Goal: Task Accomplishment & Management: Use online tool/utility

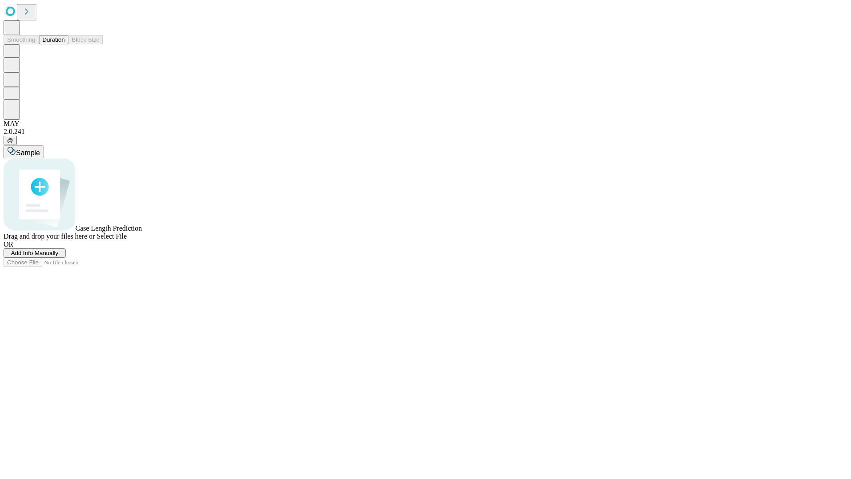
click at [58, 256] on span "Add Info Manually" at bounding box center [34, 252] width 47 height 7
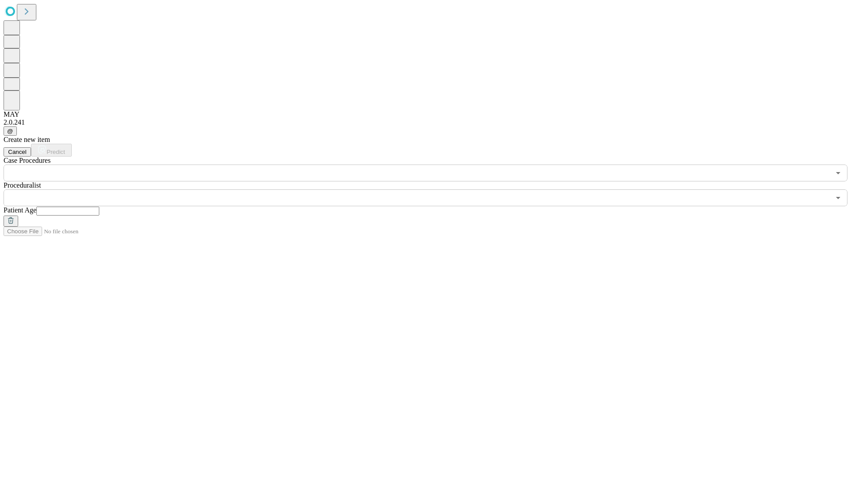
click at [99, 206] on input "text" at bounding box center [67, 210] width 63 height 9
type input "**"
click at [432, 189] on input "text" at bounding box center [417, 197] width 826 height 17
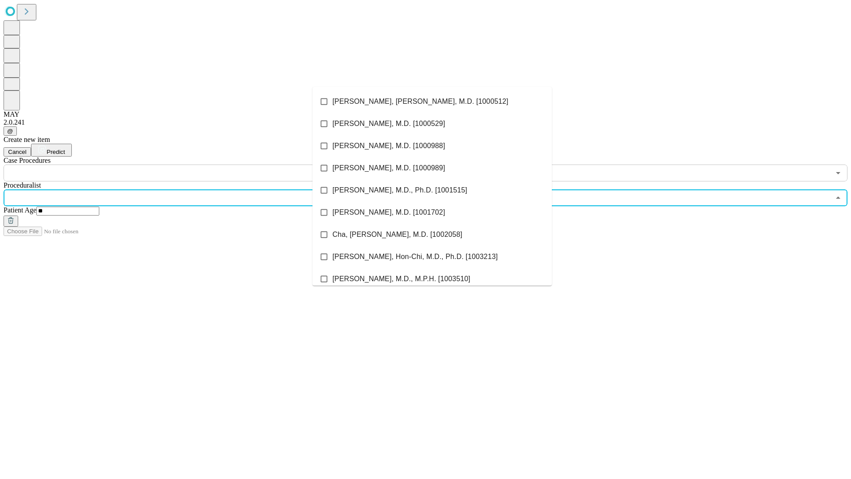
click at [432, 101] on li "[PERSON_NAME], [PERSON_NAME], M.D. [1000512]" at bounding box center [431, 101] width 239 height 22
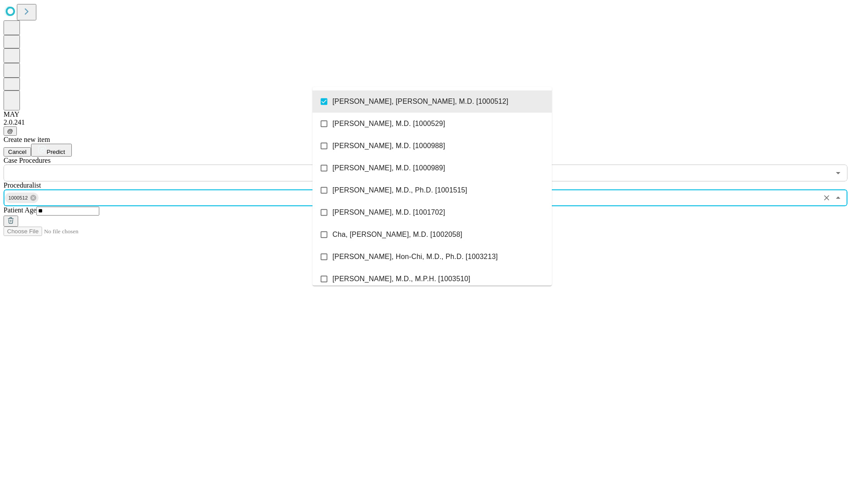
click at [186, 164] on input "text" at bounding box center [417, 172] width 826 height 17
